Goal: Find specific page/section: Find specific page/section

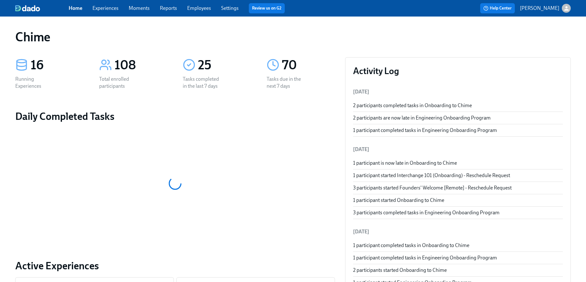
click at [199, 10] on link "Employees" at bounding box center [199, 8] width 24 height 6
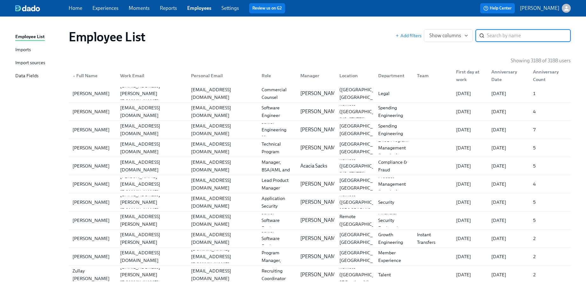
click at [509, 37] on input "search" at bounding box center [529, 35] width 84 height 13
paste input "[PERSON_NAME] [PERSON_NAME]"
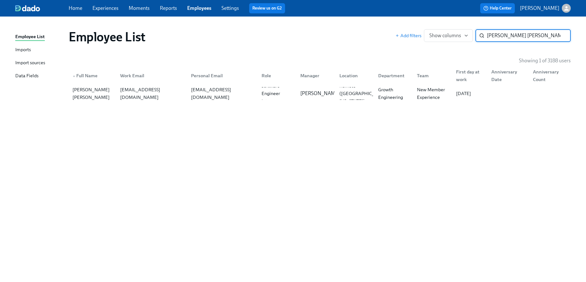
type input "[PERSON_NAME] [PERSON_NAME]"
click at [111, 92] on div "[PERSON_NAME] [PERSON_NAME]" at bounding box center [92, 93] width 45 height 15
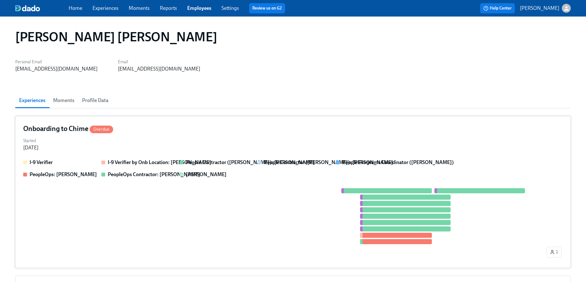
click at [154, 124] on div "Onboarding to Chime Overdue" at bounding box center [292, 129] width 539 height 10
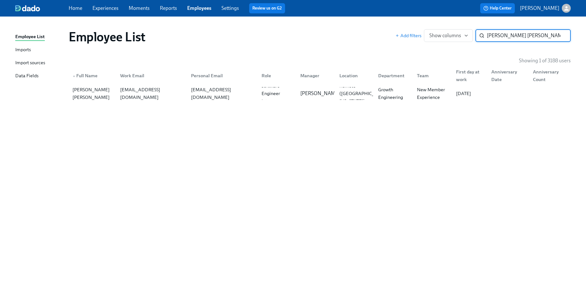
click at [199, 7] on link "Employees" at bounding box center [199, 8] width 24 height 6
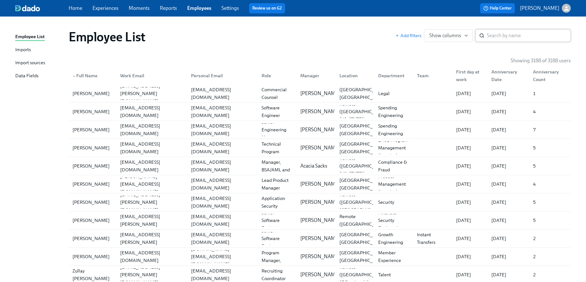
click at [495, 33] on input "search" at bounding box center [529, 35] width 84 height 13
paste input "[PERSON_NAME] [PERSON_NAME]"
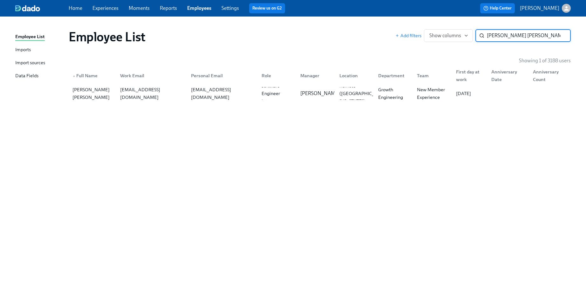
type input "[PERSON_NAME] [PERSON_NAME]"
click at [114, 95] on div "[PERSON_NAME] [PERSON_NAME]" at bounding box center [92, 93] width 45 height 15
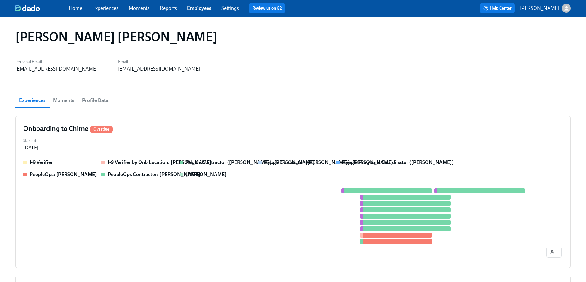
click at [103, 102] on span "Profile Data" at bounding box center [95, 100] width 26 height 9
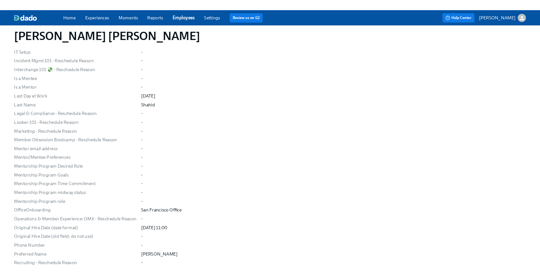
scroll to position [377, 0]
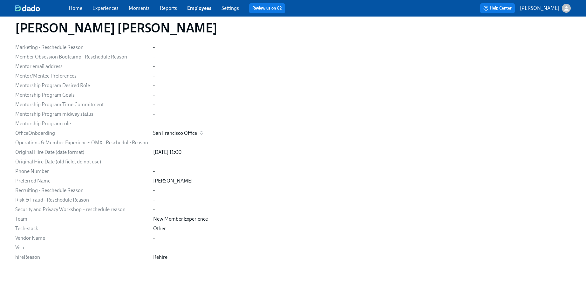
click at [192, 132] on div "San Francisco Office" at bounding box center [175, 133] width 44 height 7
